Goal: Transaction & Acquisition: Purchase product/service

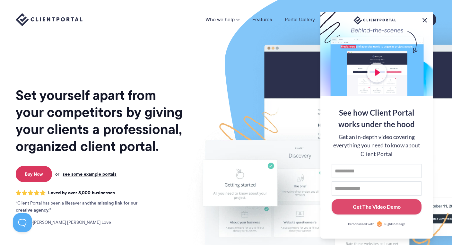
click at [424, 17] on button at bounding box center [425, 20] width 8 height 8
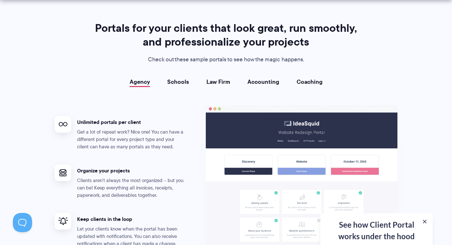
scroll to position [1148, 0]
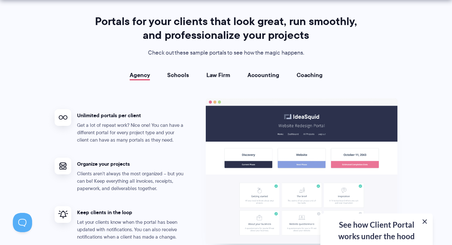
click at [426, 220] on button at bounding box center [425, 222] width 8 height 8
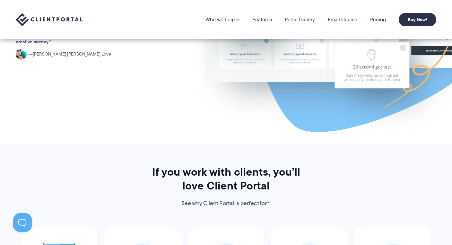
scroll to position [0, 0]
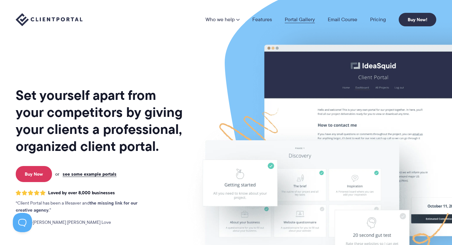
click at [311, 19] on link "Portal Gallery" at bounding box center [300, 19] width 30 height 5
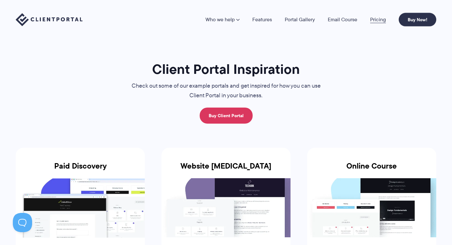
click at [381, 19] on link "Pricing" at bounding box center [378, 19] width 16 height 5
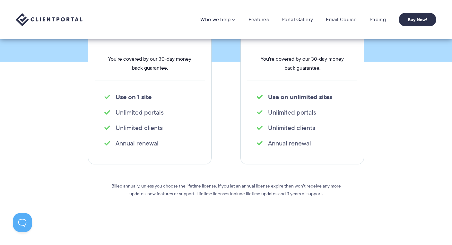
scroll to position [151, 0]
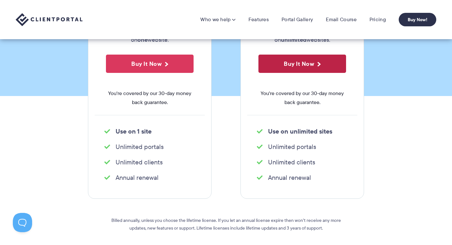
click at [289, 64] on button "Buy It Now" at bounding box center [303, 64] width 88 height 18
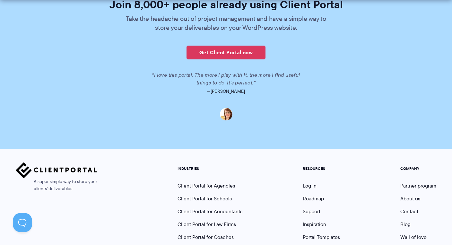
scroll to position [1609, 0]
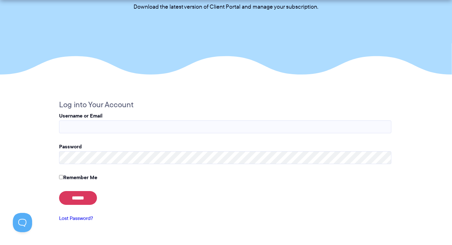
scroll to position [83, 0]
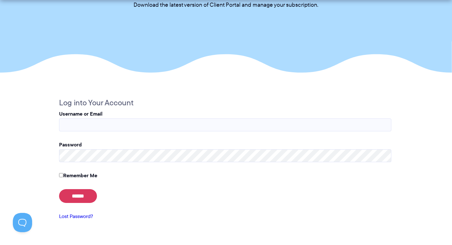
click at [89, 125] on input "Username or Email" at bounding box center [225, 124] width 332 height 13
click at [94, 122] on input "Username or Email" at bounding box center [225, 124] width 332 height 13
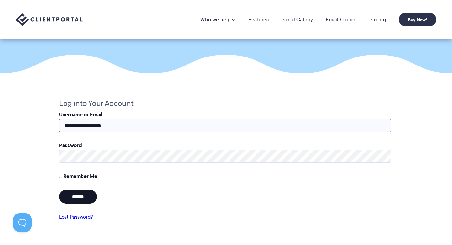
type input "**********"
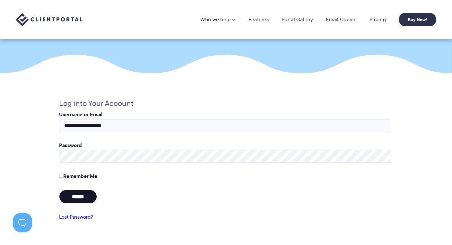
click at [88, 200] on input "******" at bounding box center [78, 197] width 38 height 14
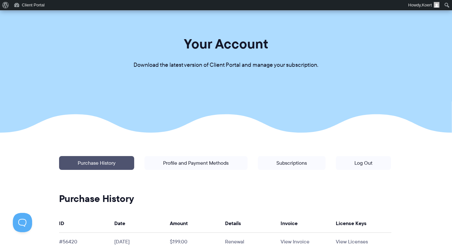
scroll to position [34, 0]
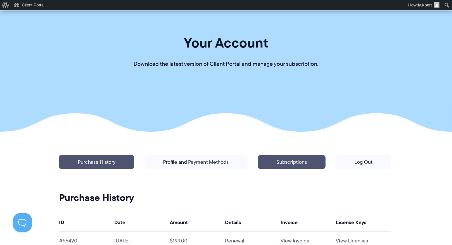
click at [286, 160] on link "Subscriptions" at bounding box center [292, 162] width 68 height 14
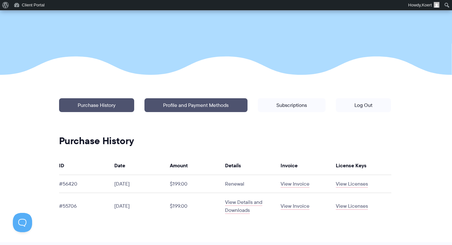
scroll to position [98, 0]
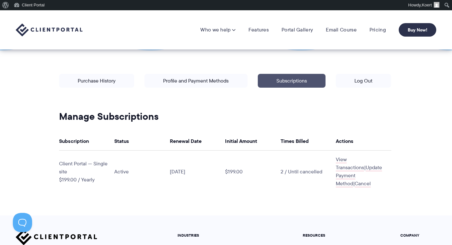
scroll to position [115, 0]
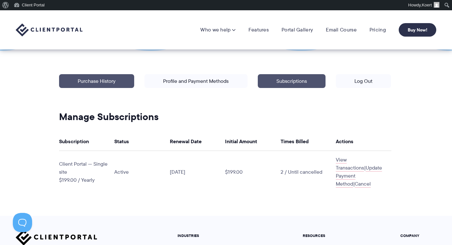
click at [95, 79] on link "Purchase History" at bounding box center [96, 81] width 75 height 14
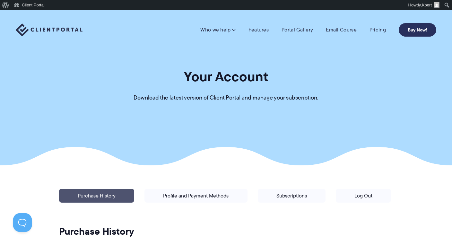
click at [420, 30] on link "Buy Now!" at bounding box center [418, 29] width 38 height 13
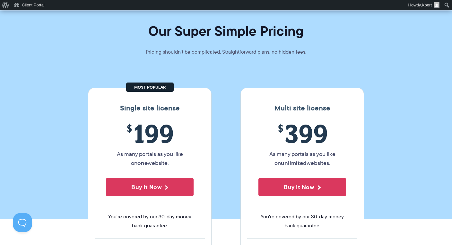
scroll to position [39, 0]
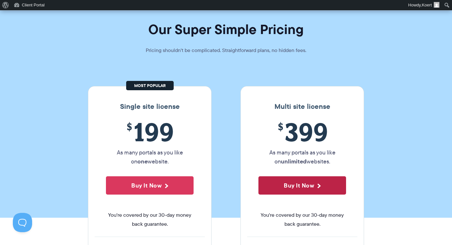
click at [324, 183] on button "Buy It Now" at bounding box center [303, 185] width 88 height 18
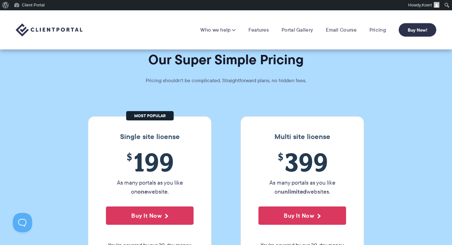
scroll to position [0, 0]
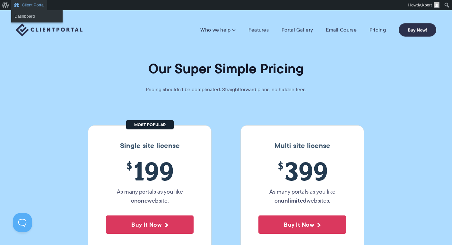
click at [27, 5] on link "Client Portal" at bounding box center [29, 5] width 36 height 10
click at [31, 17] on link "Dashboard" at bounding box center [36, 16] width 51 height 8
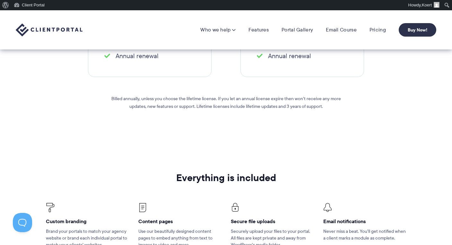
scroll to position [279, 0]
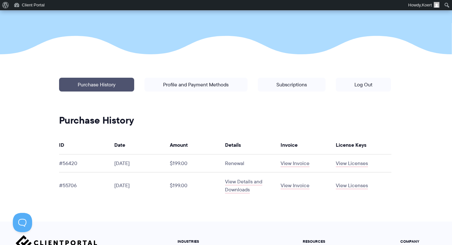
scroll to position [128, 0]
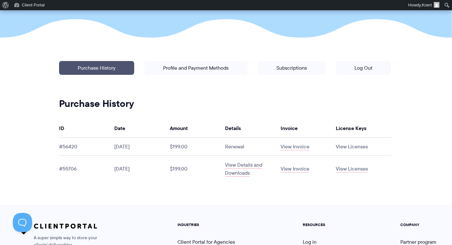
click at [345, 146] on link "View Licenses" at bounding box center [352, 146] width 32 height 7
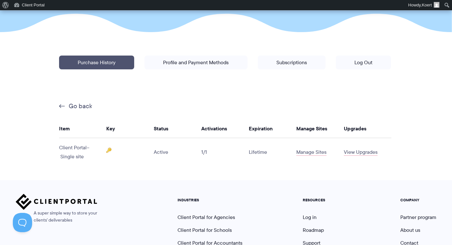
scroll to position [134, 0]
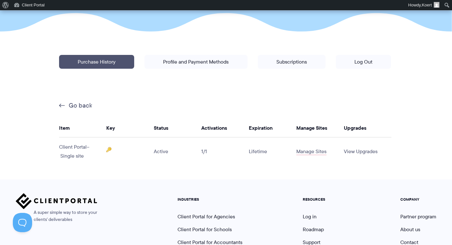
click at [354, 152] on link "View Upgrades" at bounding box center [361, 151] width 34 height 7
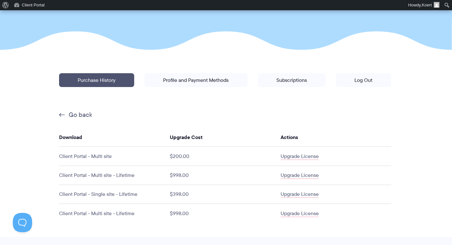
scroll to position [118, 0]
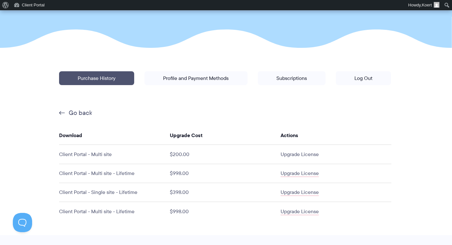
click at [301, 155] on link "Upgrade License" at bounding box center [300, 154] width 38 height 7
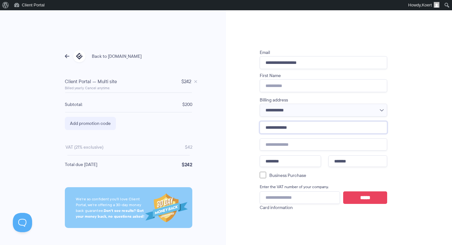
drag, startPoint x: 305, startPoint y: 125, endPoint x: 267, endPoint y: 127, distance: 37.9
click at [267, 127] on input "**********" at bounding box center [323, 127] width 127 height 12
type input "*"
type input "**********"
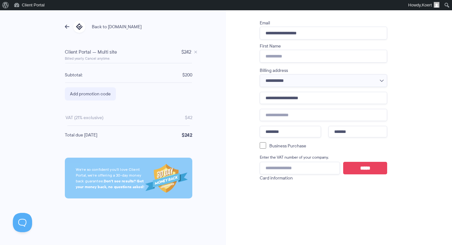
scroll to position [30, 0]
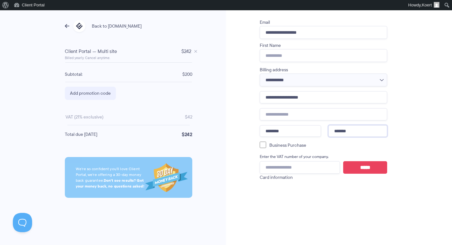
drag, startPoint x: 346, startPoint y: 131, endPoint x: 356, endPoint y: 131, distance: 10.3
click at [356, 131] on input "*******" at bounding box center [358, 131] width 59 height 12
type input "*******"
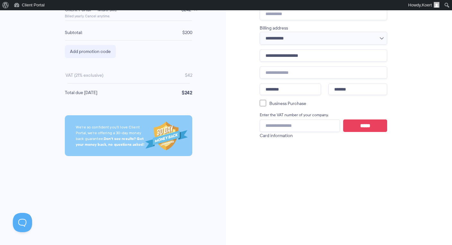
scroll to position [73, 0]
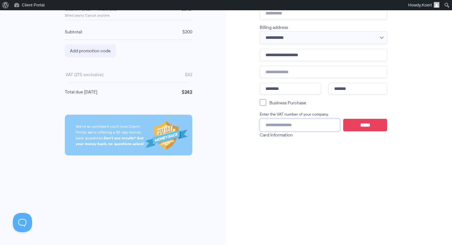
click at [280, 128] on input "VAT Number" at bounding box center [300, 125] width 80 height 13
paste input "**********"
type input "**********"
click at [365, 122] on input "*****" at bounding box center [365, 125] width 44 height 13
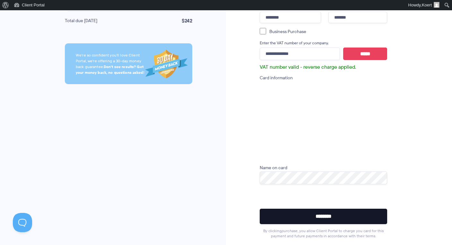
scroll to position [147, 0]
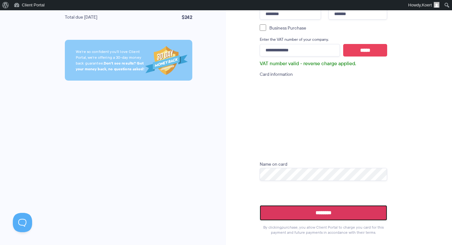
click at [333, 215] on input "********" at bounding box center [323, 212] width 127 height 15
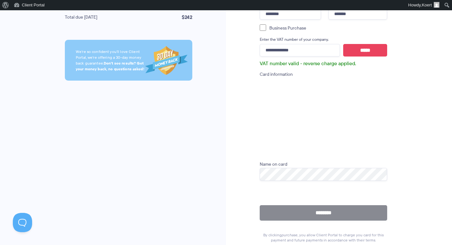
click at [413, 101] on div "Client Portal — Multi site $ 242 Remove -0" at bounding box center [323, 67] width 195 height 383
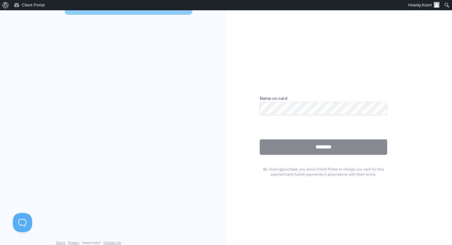
scroll to position [215, 0]
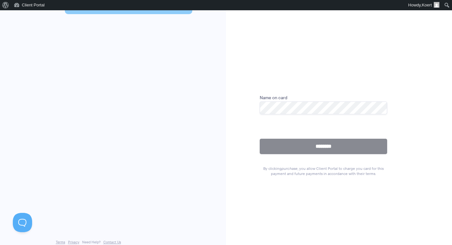
click at [403, 203] on div "<- Back to client-portal.io 242 Remove Billed yearly. Cancel anytime. -0" at bounding box center [225, 7] width 369 height 397
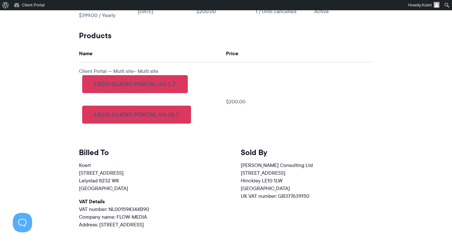
scroll to position [383, 0]
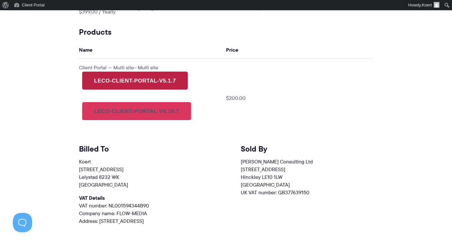
click at [163, 77] on link "leco-client-portal-v5.1.7" at bounding box center [135, 81] width 106 height 18
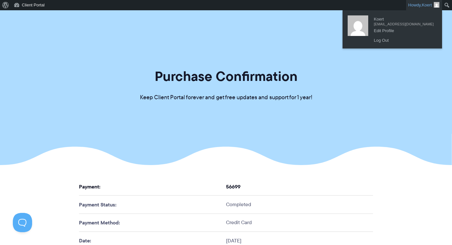
scroll to position [1, 0]
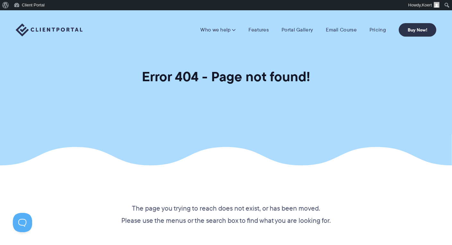
click at [21, 27] on img at bounding box center [49, 29] width 67 height 13
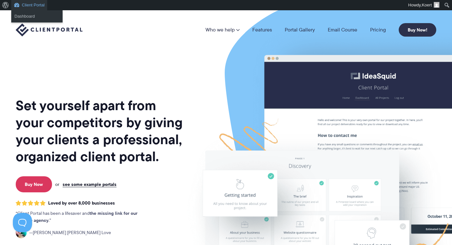
click at [29, 4] on link "Client Portal" at bounding box center [29, 5] width 36 height 10
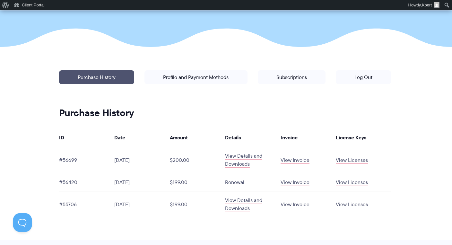
scroll to position [120, 0]
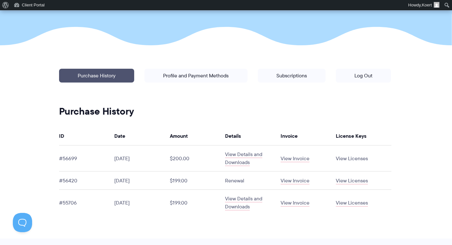
click at [347, 159] on link "View Licenses" at bounding box center [352, 158] width 32 height 7
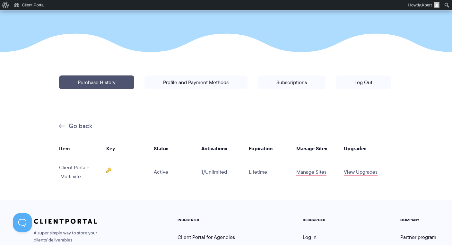
click at [108, 170] on img at bounding box center [108, 170] width 5 height 5
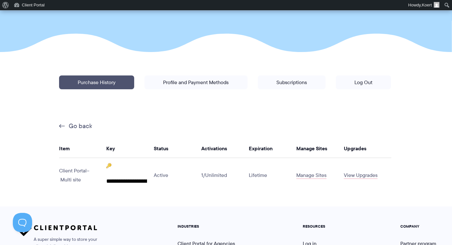
click at [111, 180] on input "**********" at bounding box center [126, 181] width 41 height 13
click at [110, 181] on input "**********" at bounding box center [126, 181] width 41 height 13
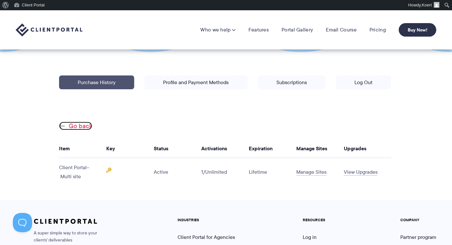
click at [80, 127] on link "Go back" at bounding box center [75, 126] width 33 height 8
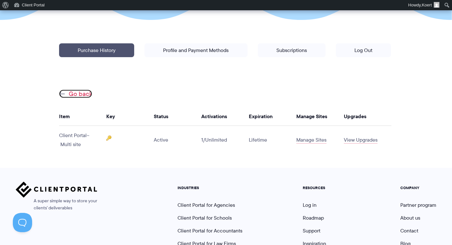
scroll to position [156, 0]
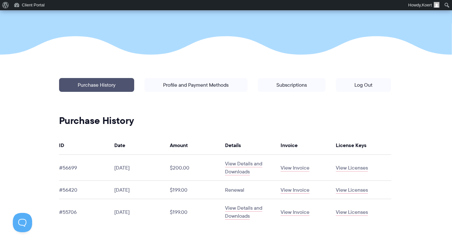
scroll to position [157, 0]
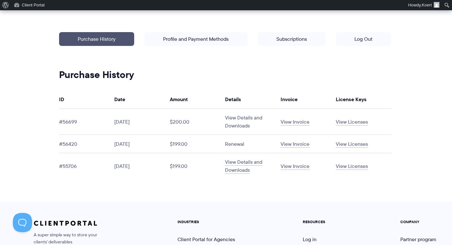
click at [243, 118] on link "View Details and Downloads" at bounding box center [243, 121] width 37 height 15
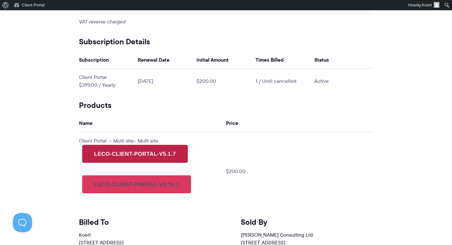
scroll to position [312, 0]
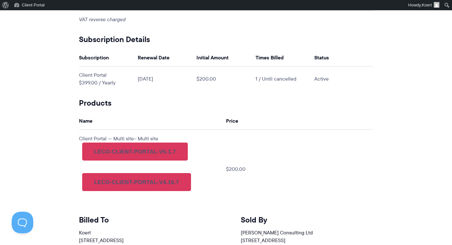
click at [25, 215] on button at bounding box center [21, 221] width 19 height 19
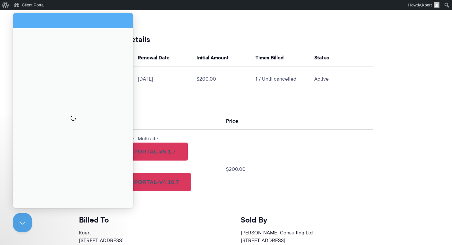
scroll to position [0, 0]
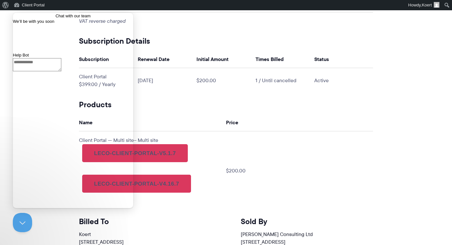
scroll to position [309, 0]
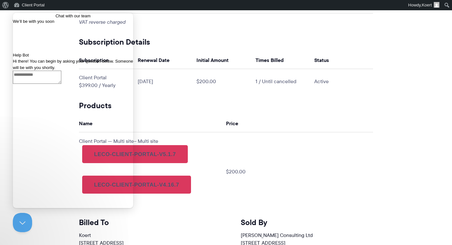
click at [50, 71] on div "Hi there! You can begin by asking your question below. Someone will be with you…" at bounding box center [73, 61] width 120 height 19
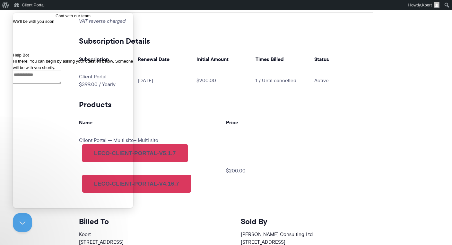
click at [52, 71] on div "Hi there! You can begin by asking your question below. Someone will be with you…" at bounding box center [73, 61] width 120 height 19
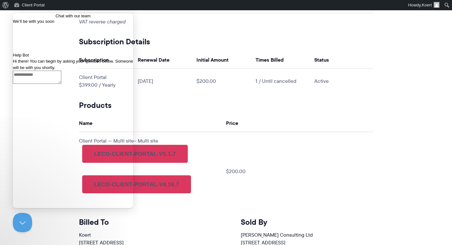
click at [39, 84] on textarea "Write chat message" at bounding box center [37, 77] width 48 height 13
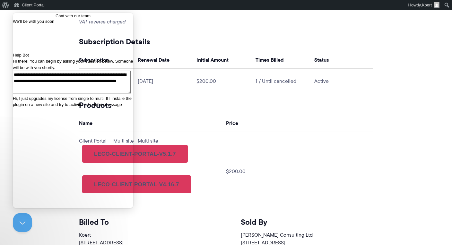
scroll to position [6, 0]
paste textarea "**********"
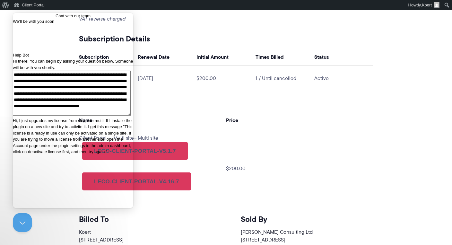
scroll to position [40, 0]
click at [233, 91] on div "Download Client Portal below and check your inbox for some helpful links and in…" at bounding box center [226, 191] width 294 height 651
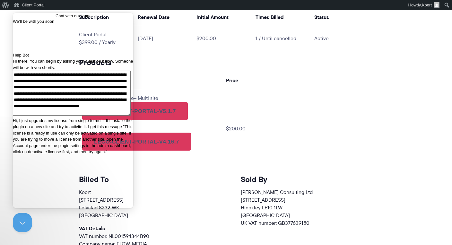
click at [72, 116] on textarea "**********" at bounding box center [72, 93] width 118 height 45
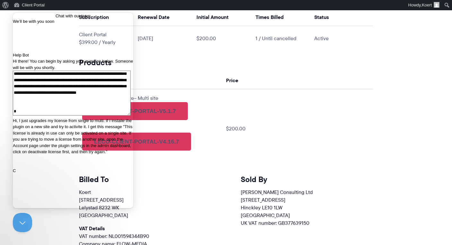
scroll to position [41, 0]
type textarea "**********"
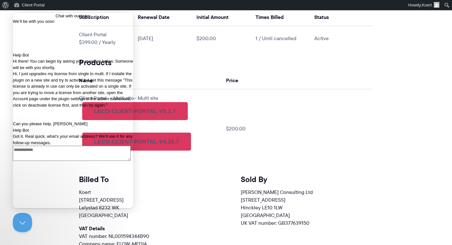
scroll to position [86, 0]
type textarea "**********"
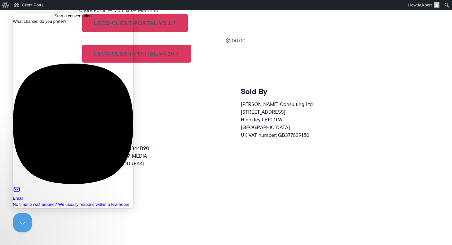
scroll to position [441, 0]
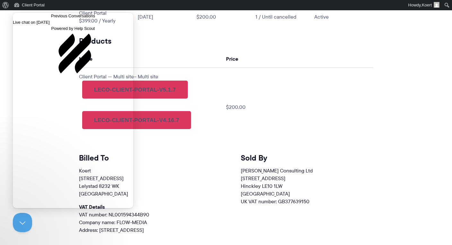
scroll to position [373, 0]
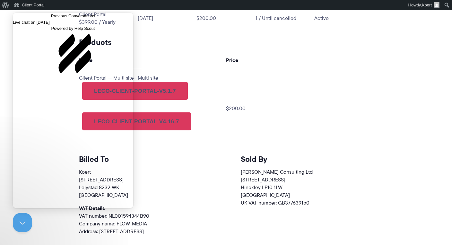
click at [47, 26] on link "Live chat on [DATE]" at bounding box center [73, 22] width 120 height 6
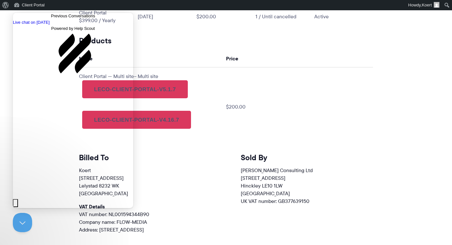
scroll to position [369, 0]
